Goal: Task Accomplishment & Management: Manage account settings

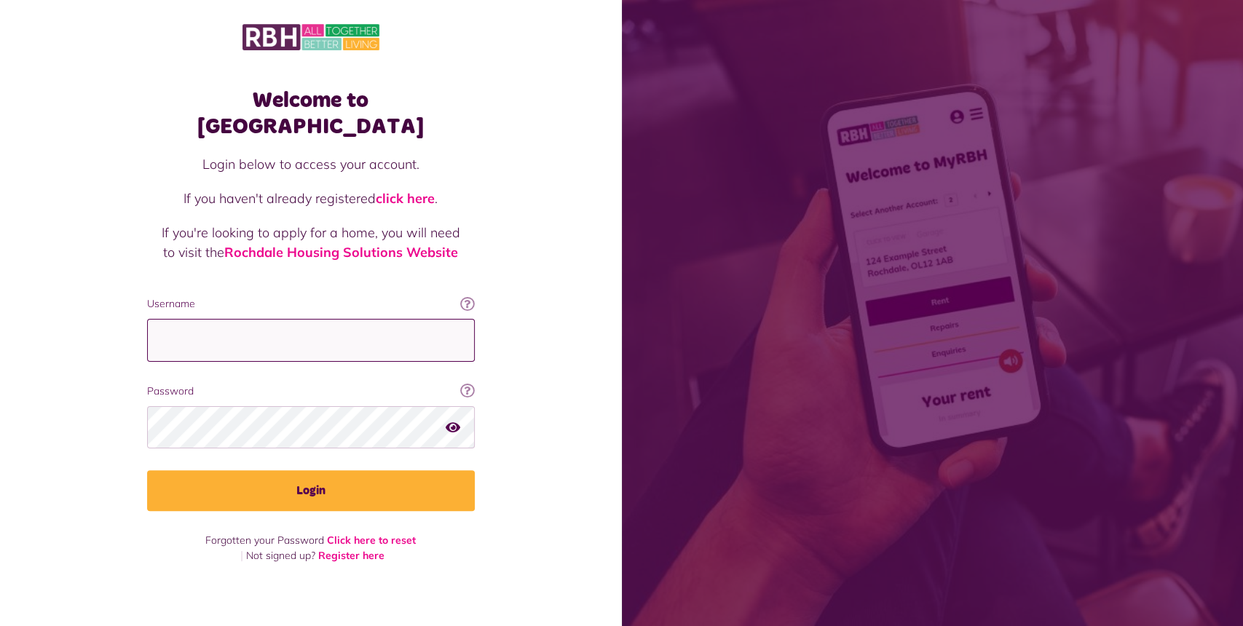
type input "**********"
click at [275, 487] on button "Login" at bounding box center [311, 491] width 328 height 41
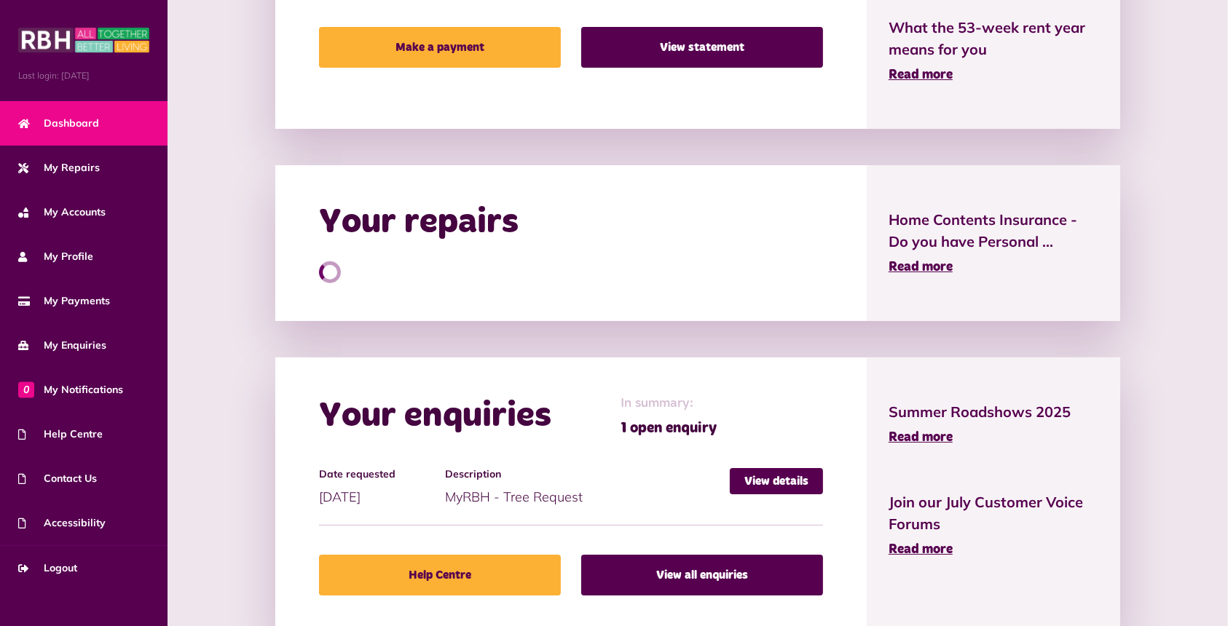
scroll to position [649, 0]
